Goal: Task Accomplishment & Management: Complete application form

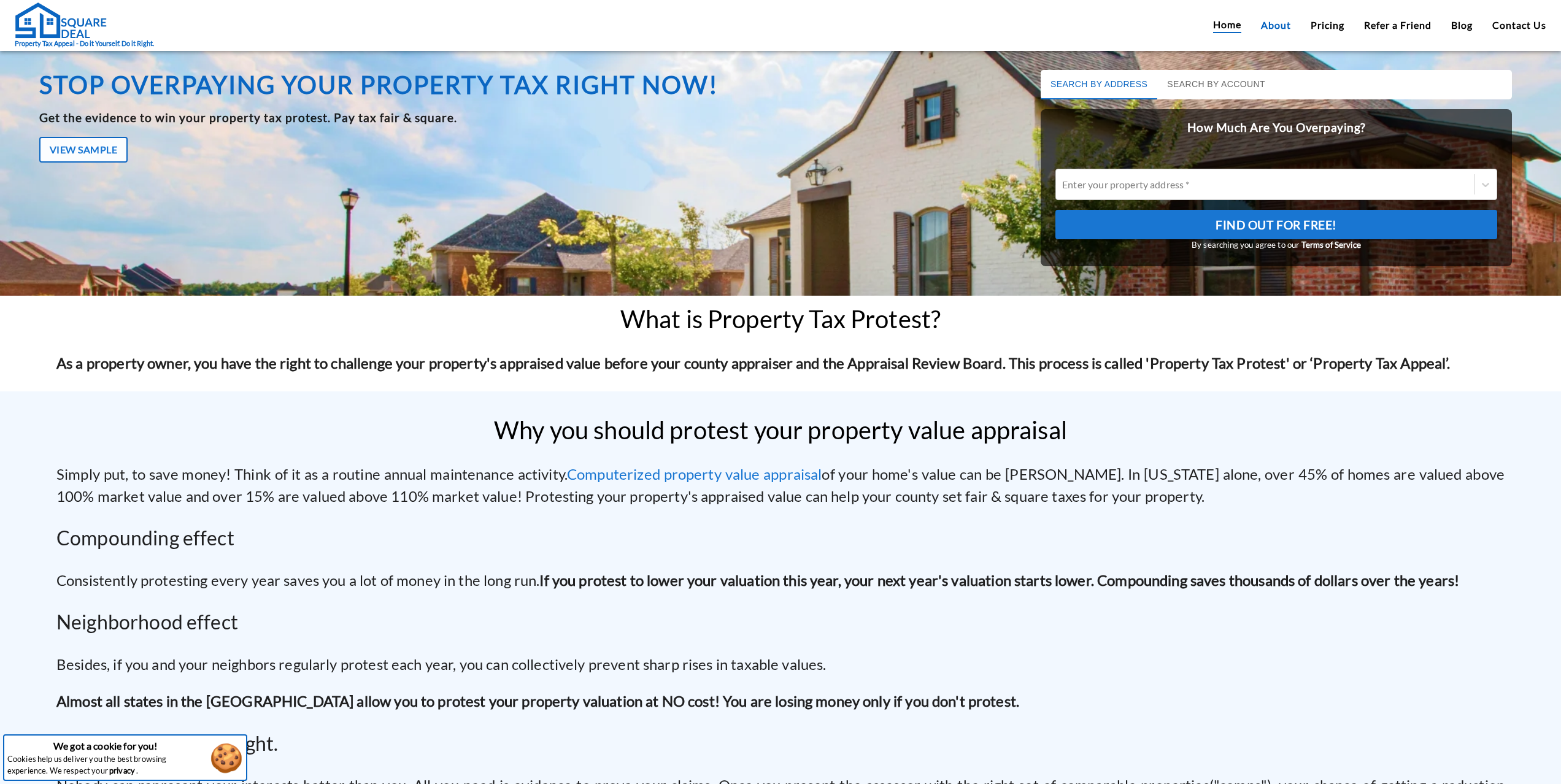
click at [1280, 18] on link "About" at bounding box center [1276, 25] width 30 height 15
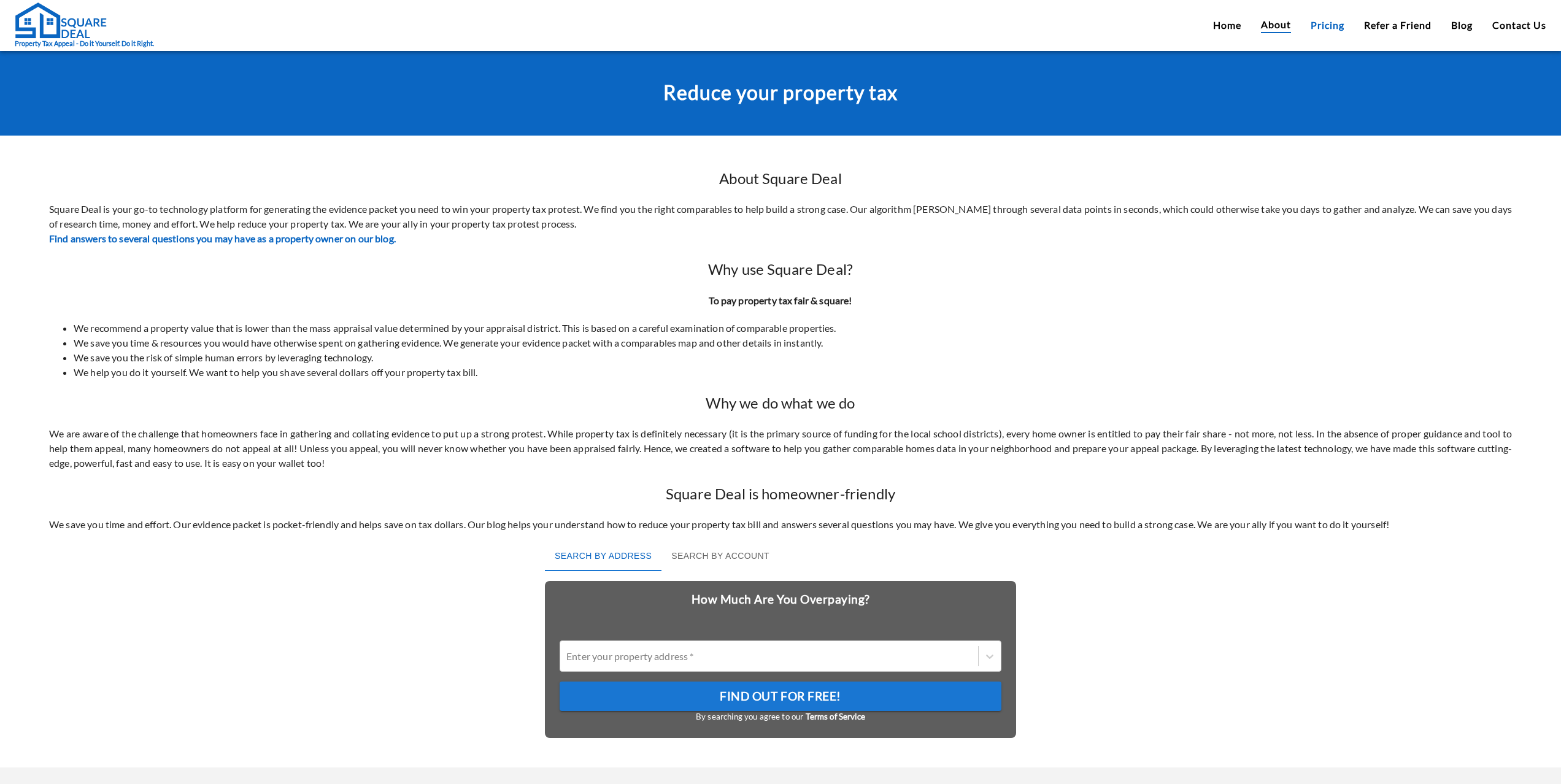
click at [1318, 32] on link "Pricing" at bounding box center [1328, 25] width 34 height 15
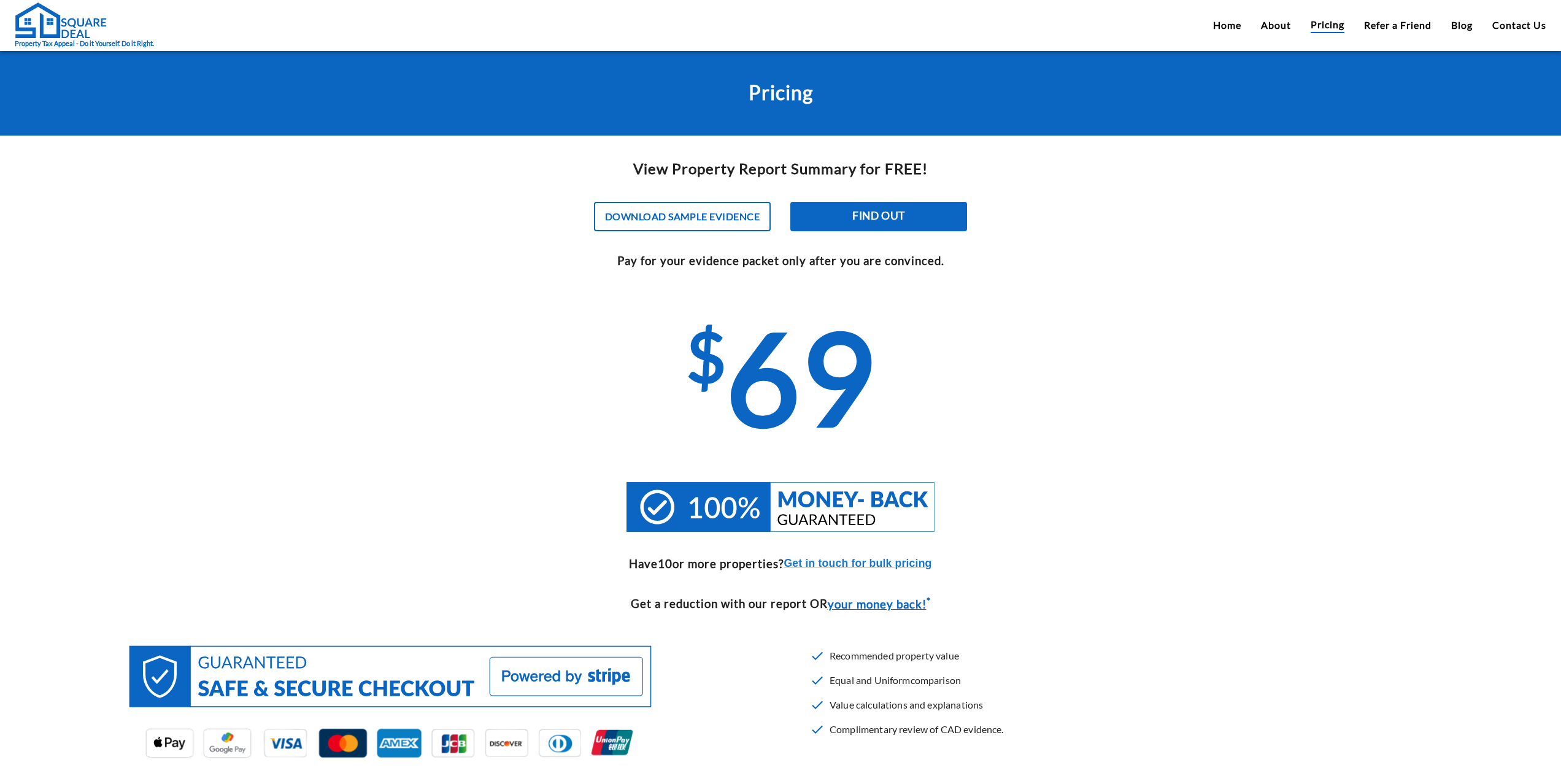
click at [1254, 22] on div "Home About Pricing Refer a Friend Blog Contact Us" at bounding box center [1380, 25] width 333 height 16
click at [1264, 26] on link "About" at bounding box center [1276, 25] width 30 height 15
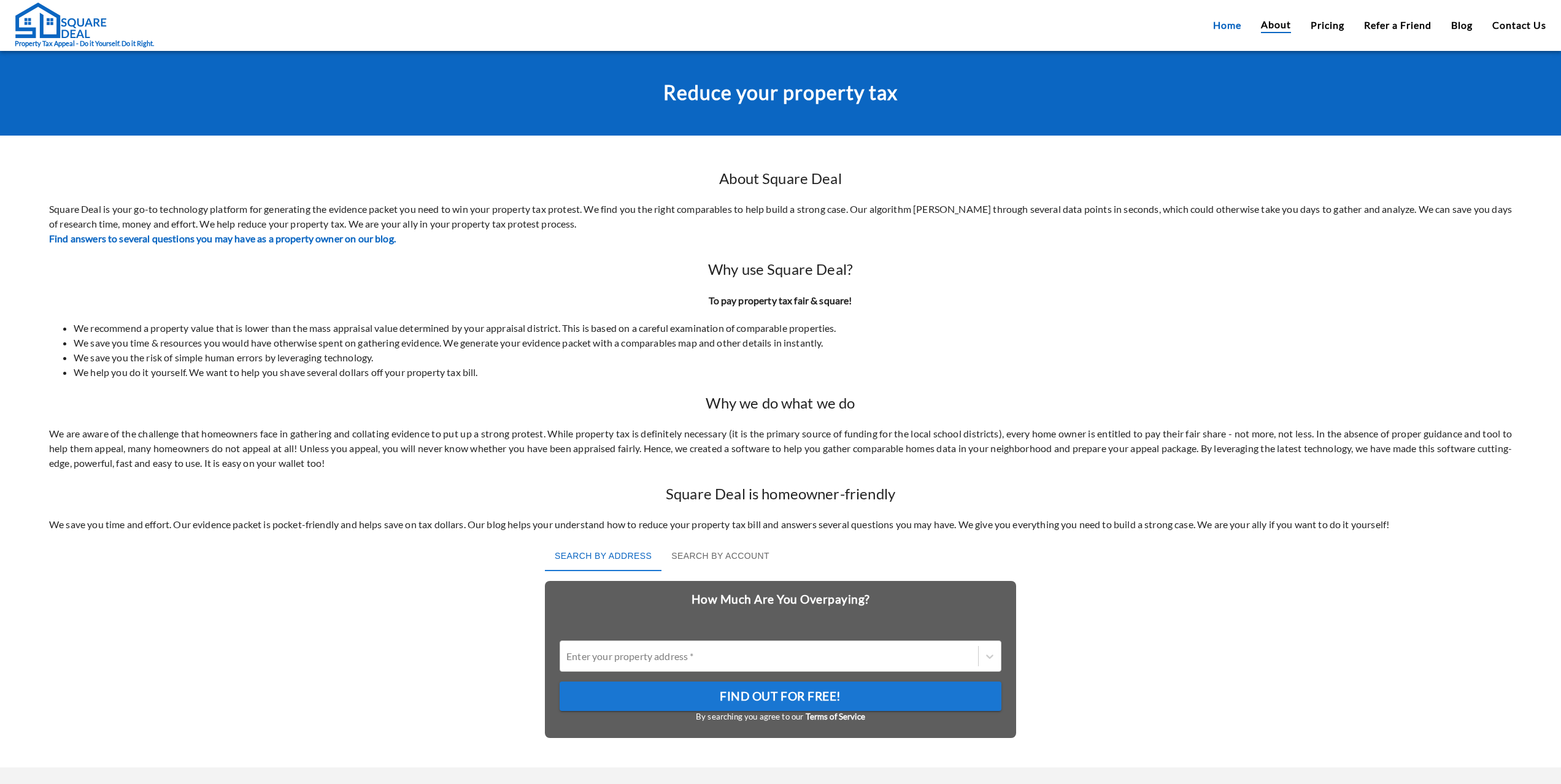
click at [1233, 25] on link "Home" at bounding box center [1227, 25] width 28 height 15
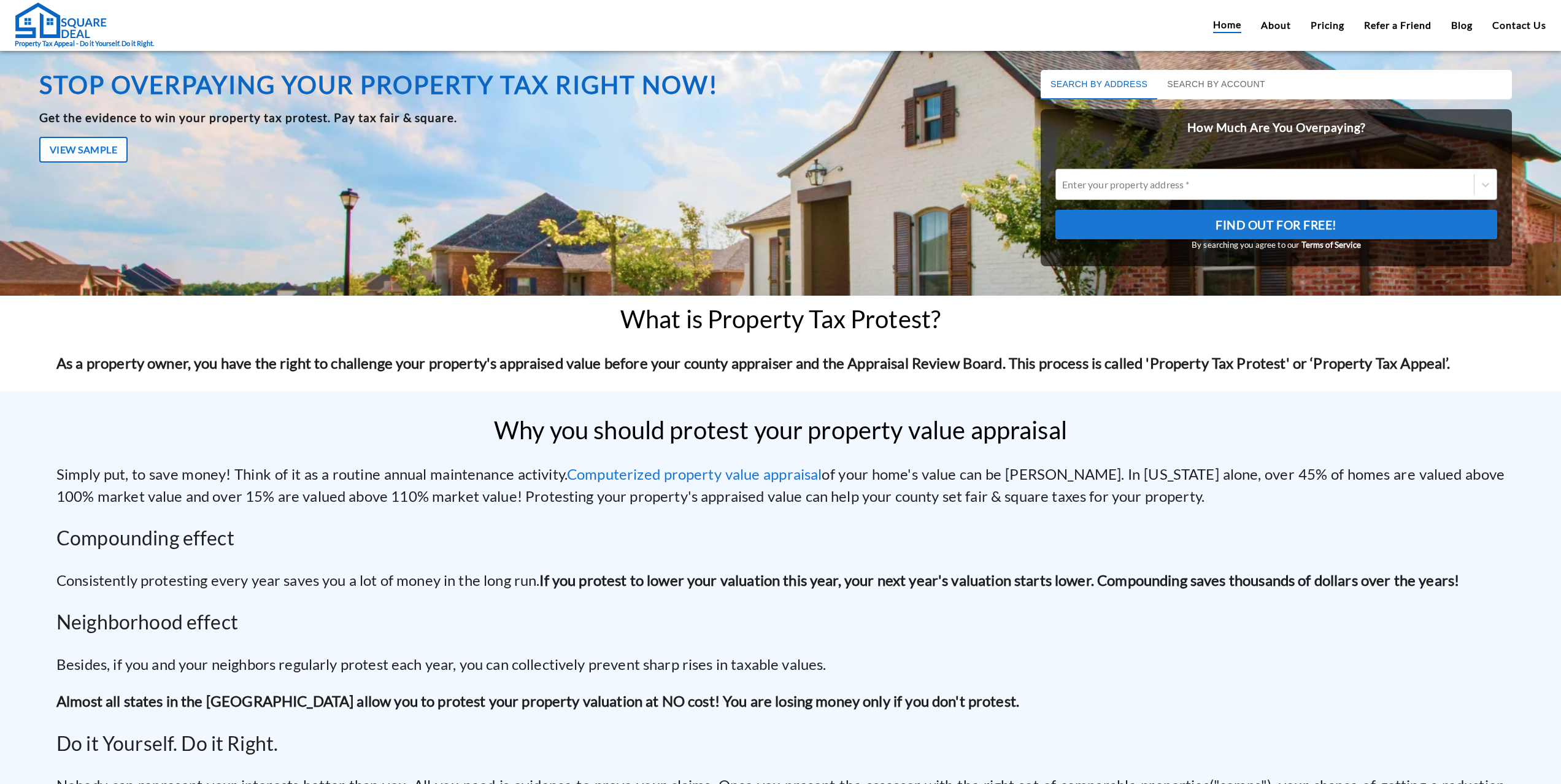
click at [1139, 188] on div at bounding box center [1265, 184] width 406 height 14
click at [1064, 188] on input "Enter your property address *" at bounding box center [1063, 184] width 2 height 11
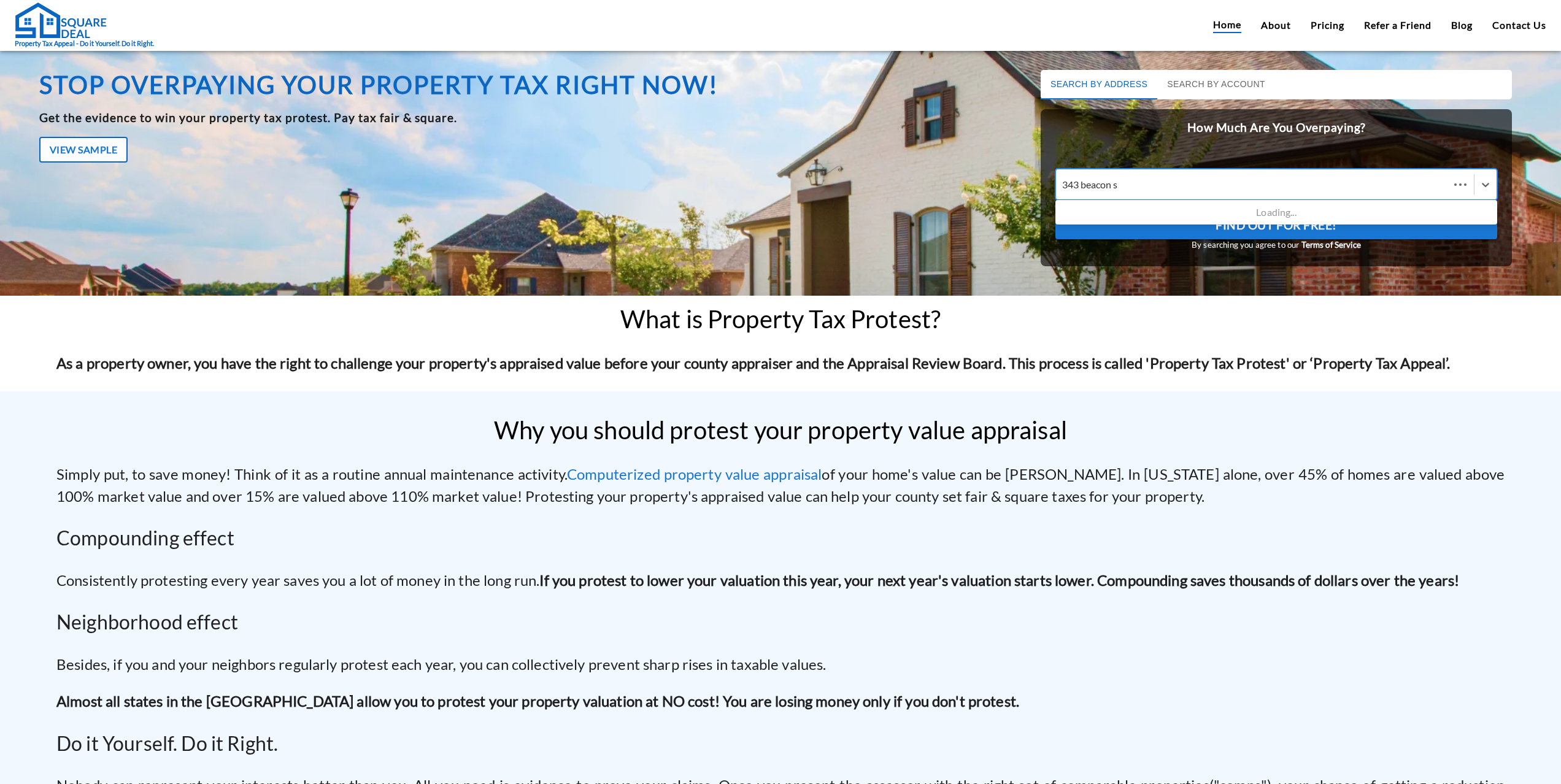
type input "[STREET_ADDRESS]"
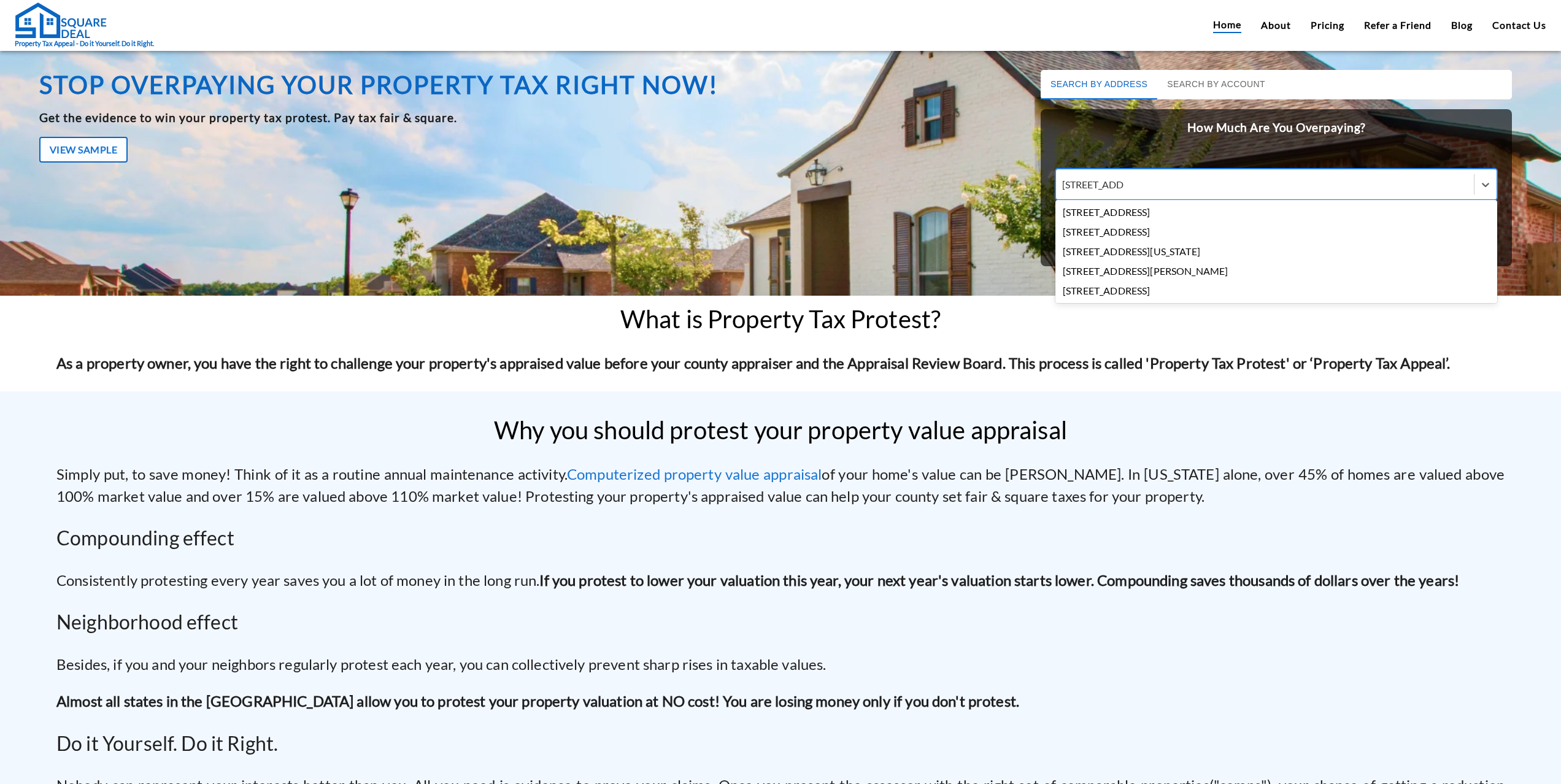
click at [1137, 212] on div "[STREET_ADDRESS]" at bounding box center [1276, 212] width 442 height 20
click at [1124, 190] on input "[STREET_ADDRESS]" at bounding box center [1093, 184] width 62 height 11
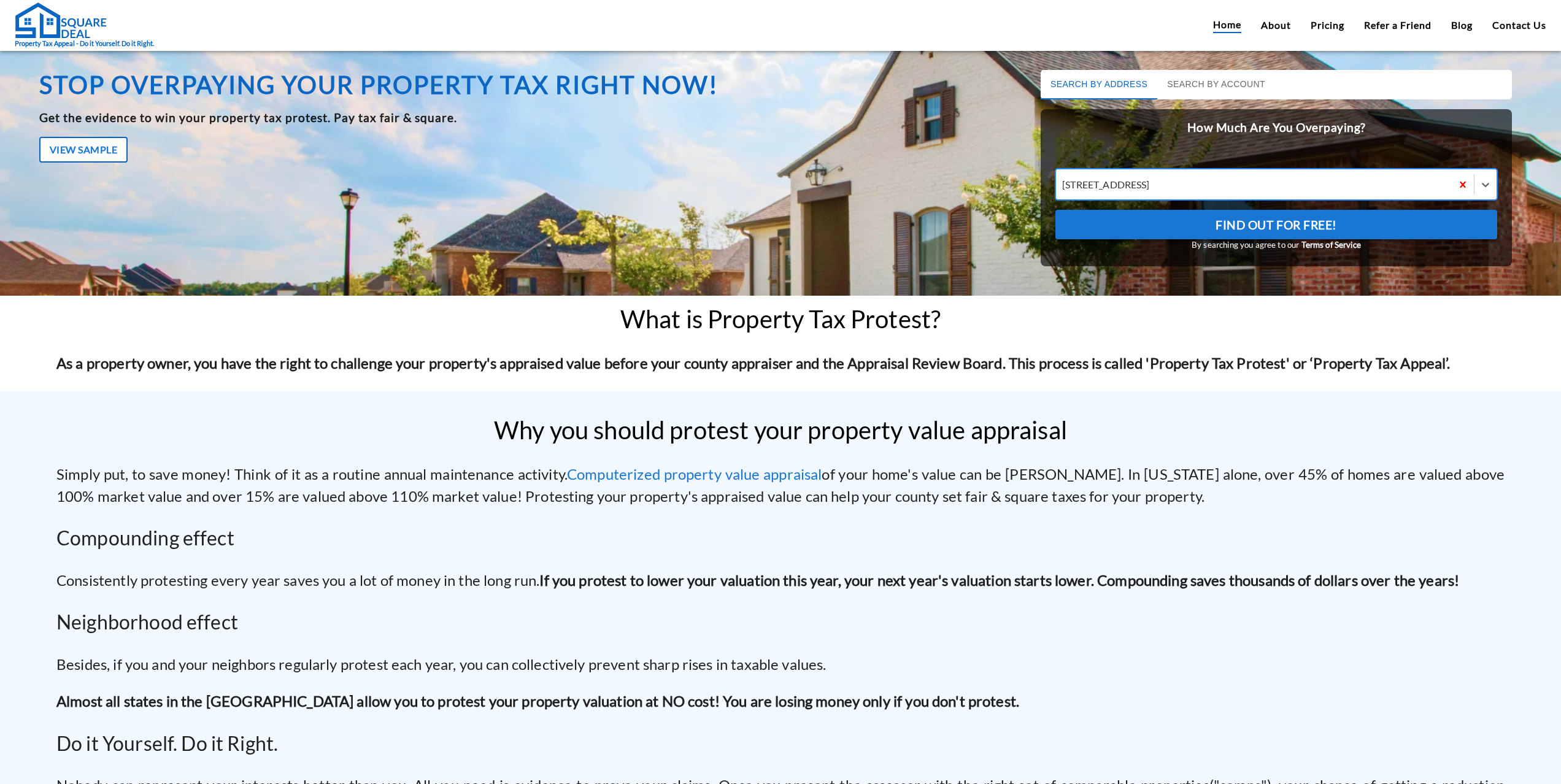
click at [1177, 220] on button "Find Out For Free!" at bounding box center [1276, 224] width 442 height 30
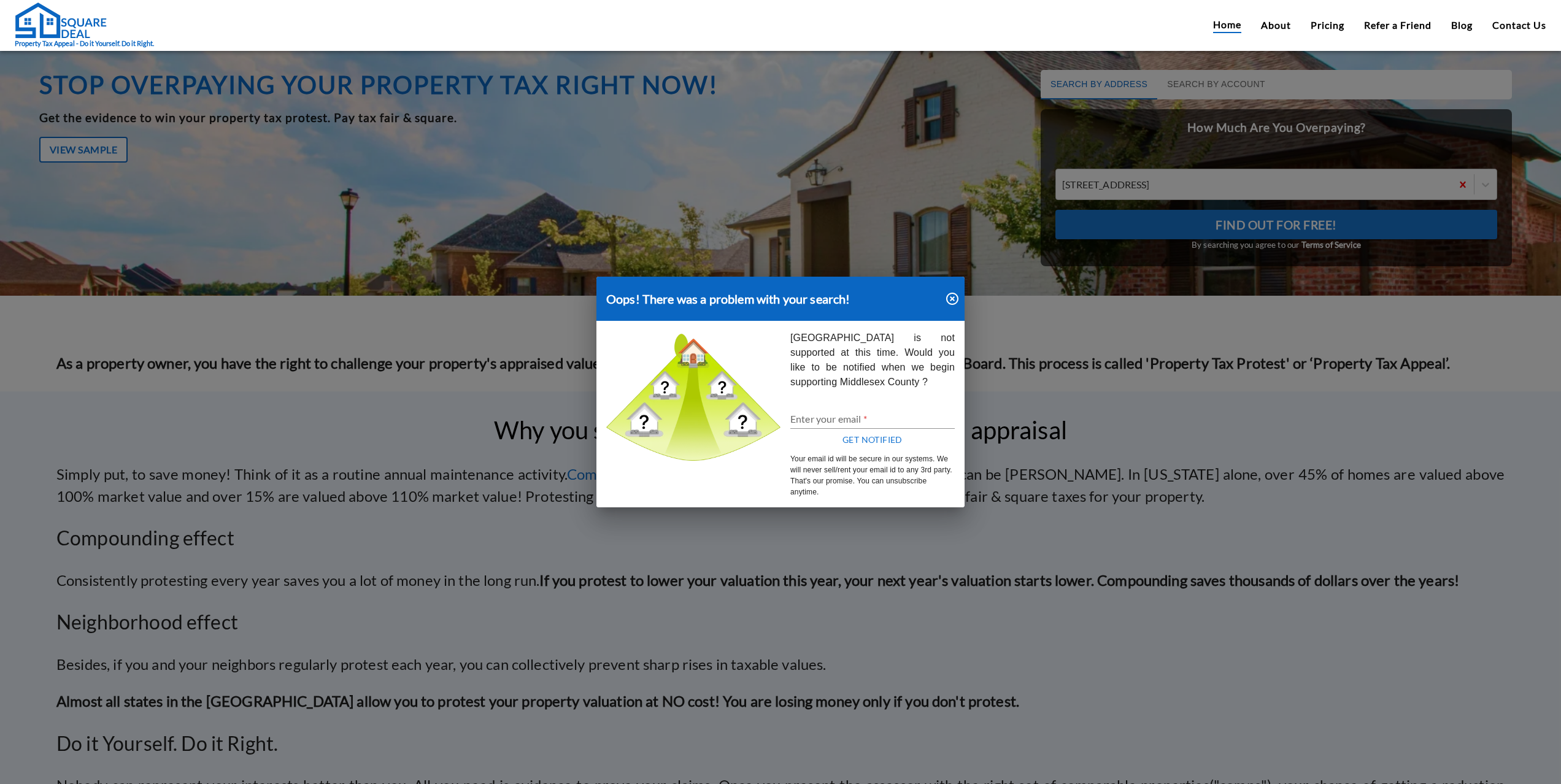
click at [945, 299] on icon "button" at bounding box center [953, 299] width 15 height 15
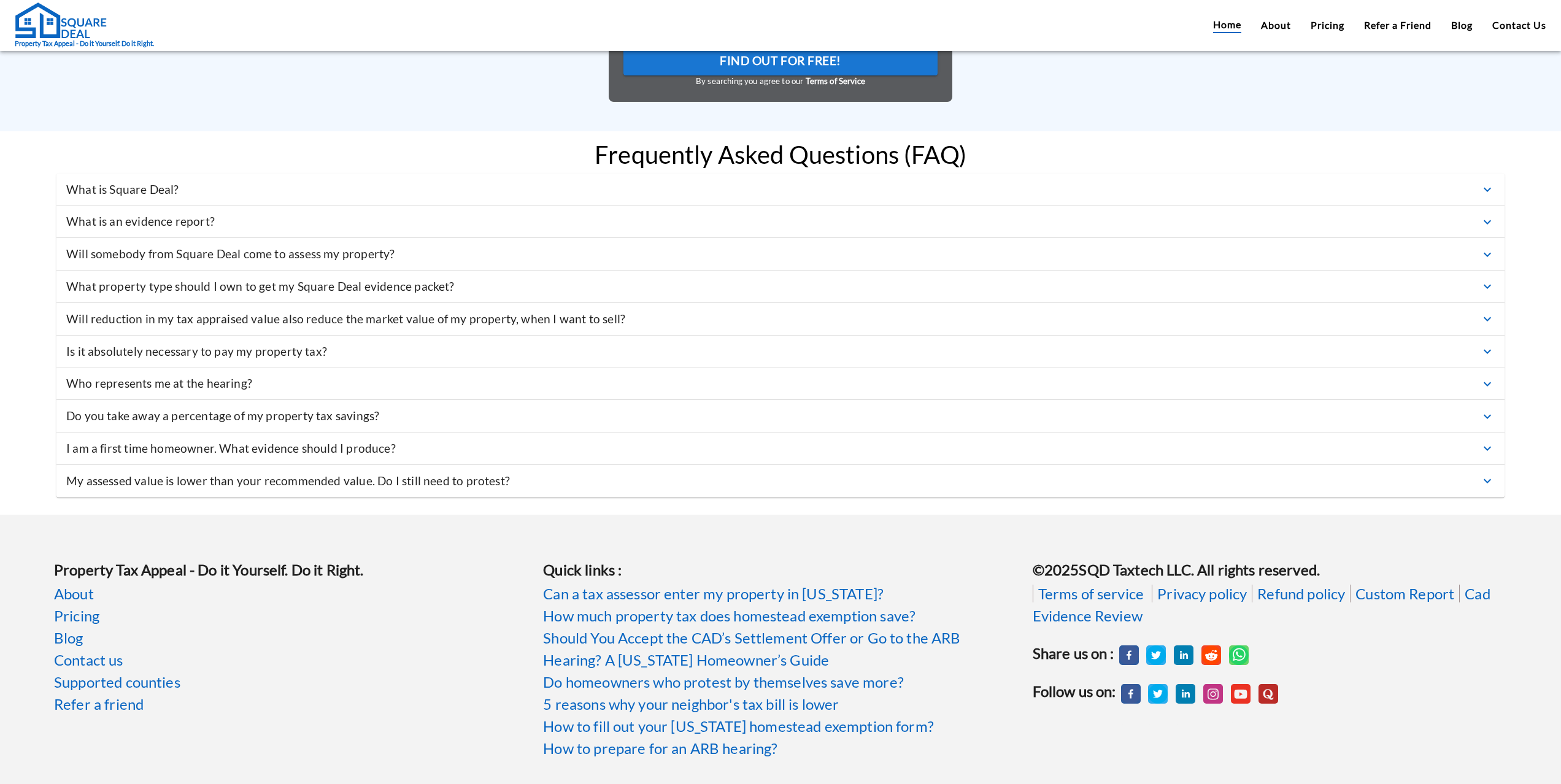
scroll to position [3634, 0]
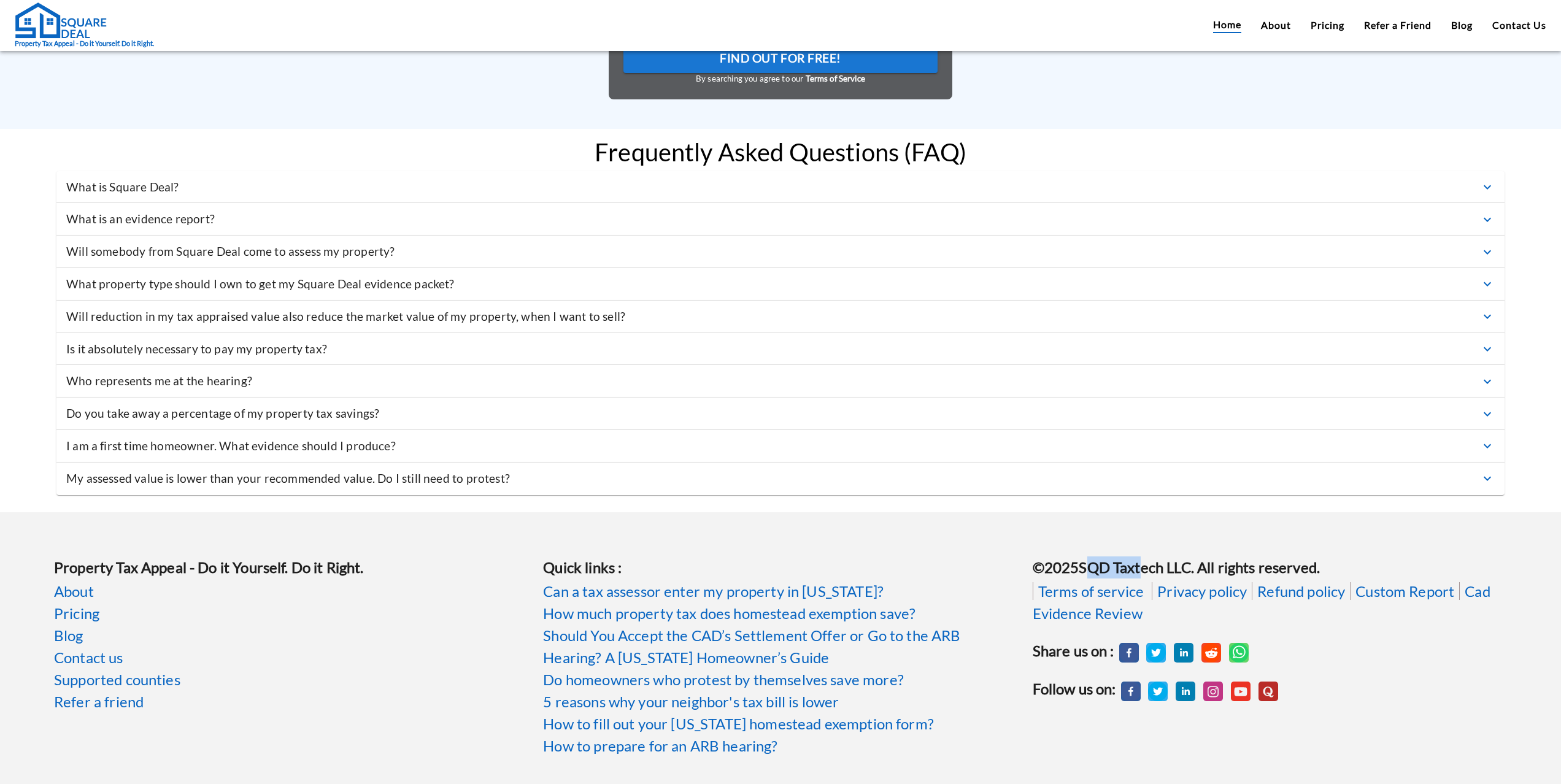
drag, startPoint x: 1079, startPoint y: 565, endPoint x: 1137, endPoint y: 569, distance: 58.1
click at [1137, 569] on b "© 2025 SQD Taxtech LLC. All rights reserved." at bounding box center [1177, 567] width 287 height 18
click at [1165, 568] on b "© 2025 SQD Taxtech LLC. All rights reserved." at bounding box center [1177, 567] width 287 height 18
copy b "SQD Taxtech"
